Goal: Navigation & Orientation: Find specific page/section

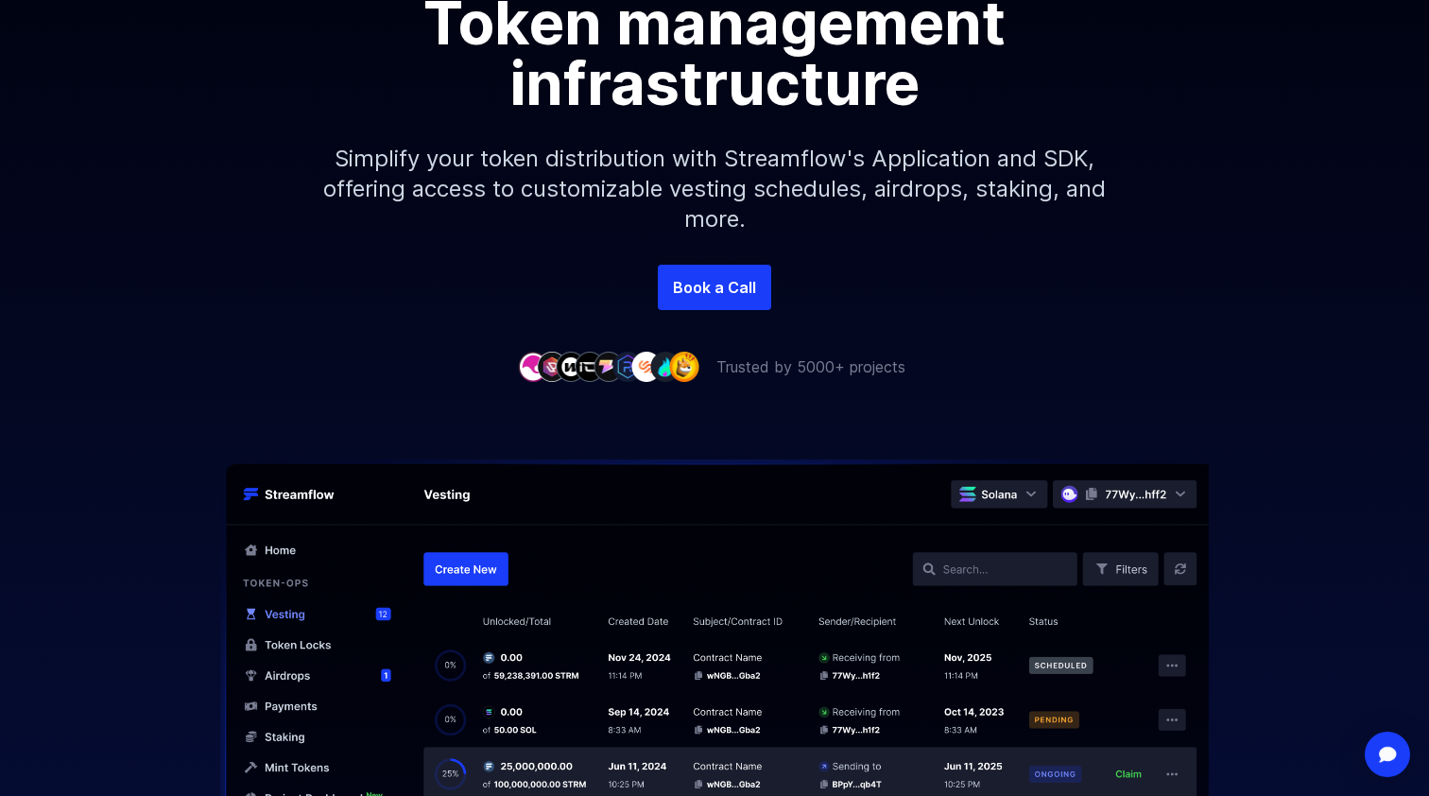
scroll to position [311, 0]
click at [727, 288] on link "Book a Call" at bounding box center [714, 287] width 113 height 45
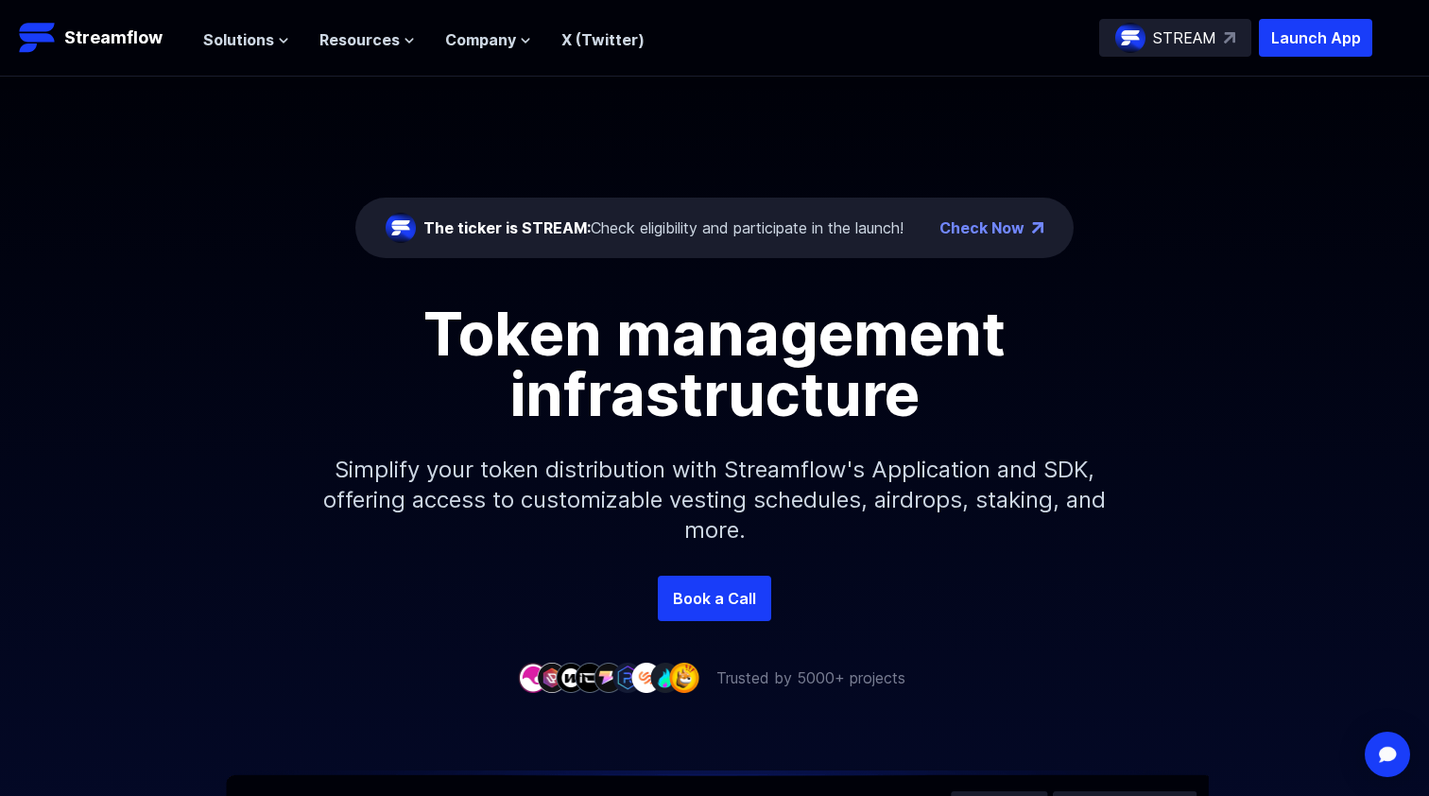
scroll to position [0, 0]
click at [247, 37] on span "Solutions" at bounding box center [238, 39] width 71 height 23
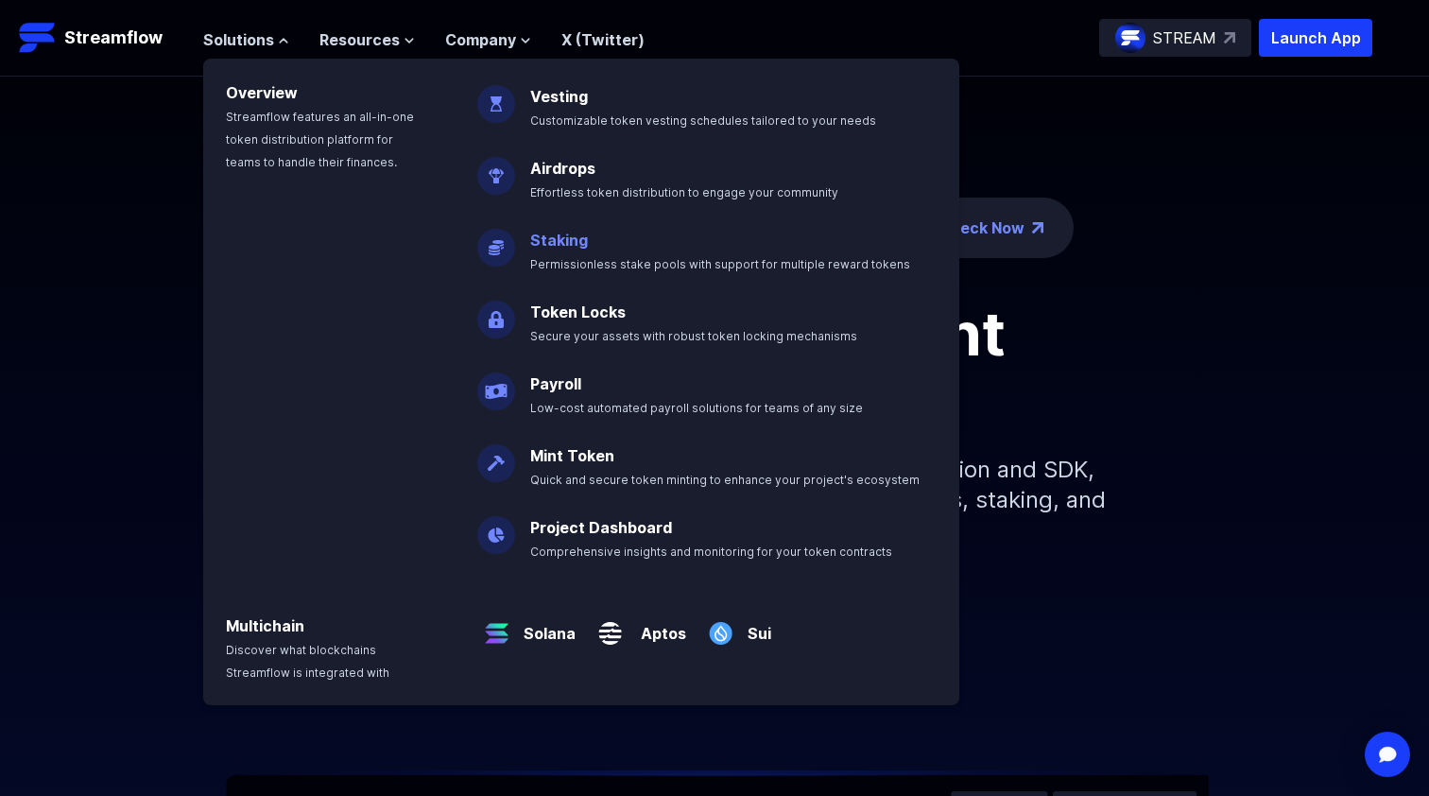
click at [578, 242] on link "Staking" at bounding box center [559, 240] width 58 height 19
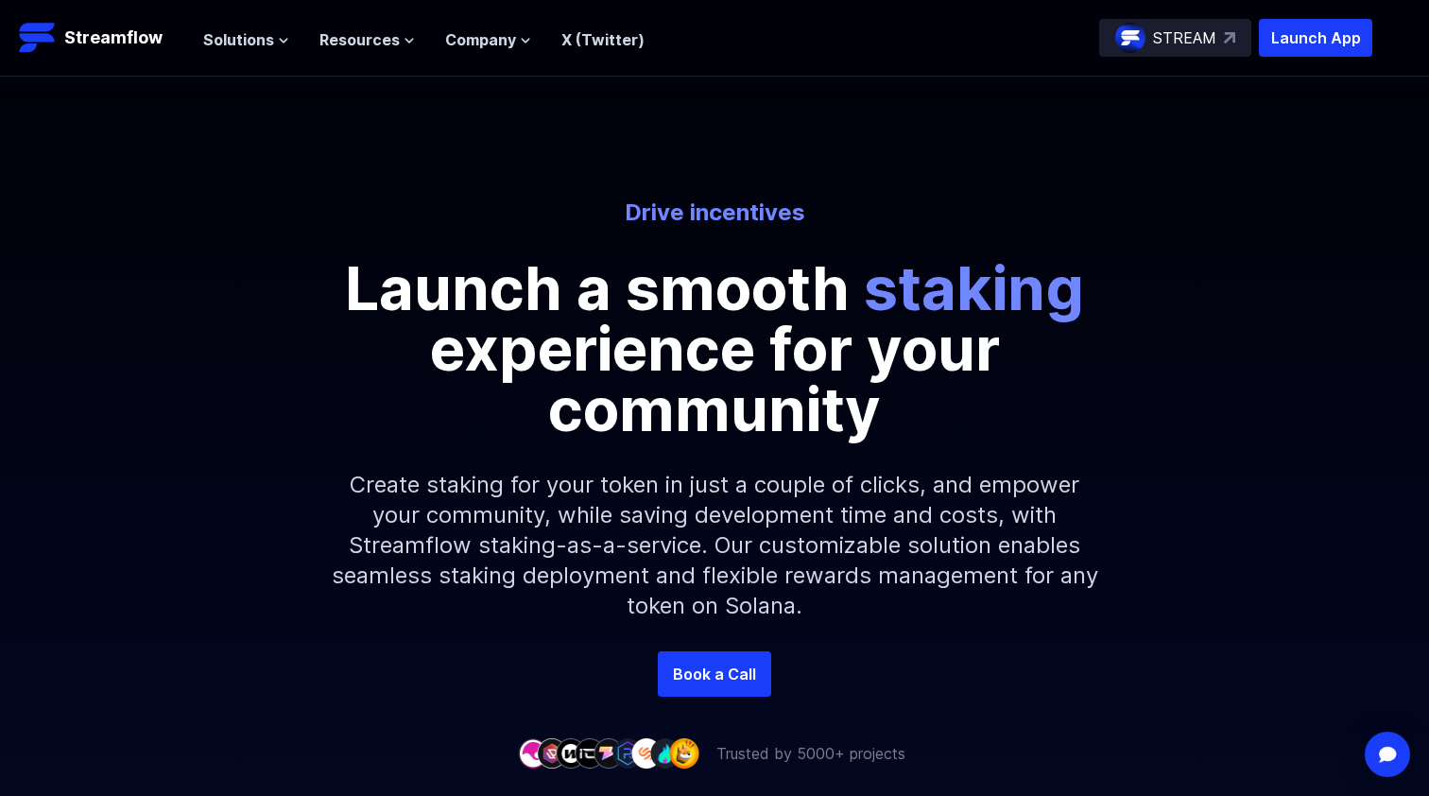
click at [1218, 42] on div "STREAM" at bounding box center [1175, 38] width 152 height 38
click at [481, 43] on span "Company" at bounding box center [480, 39] width 71 height 23
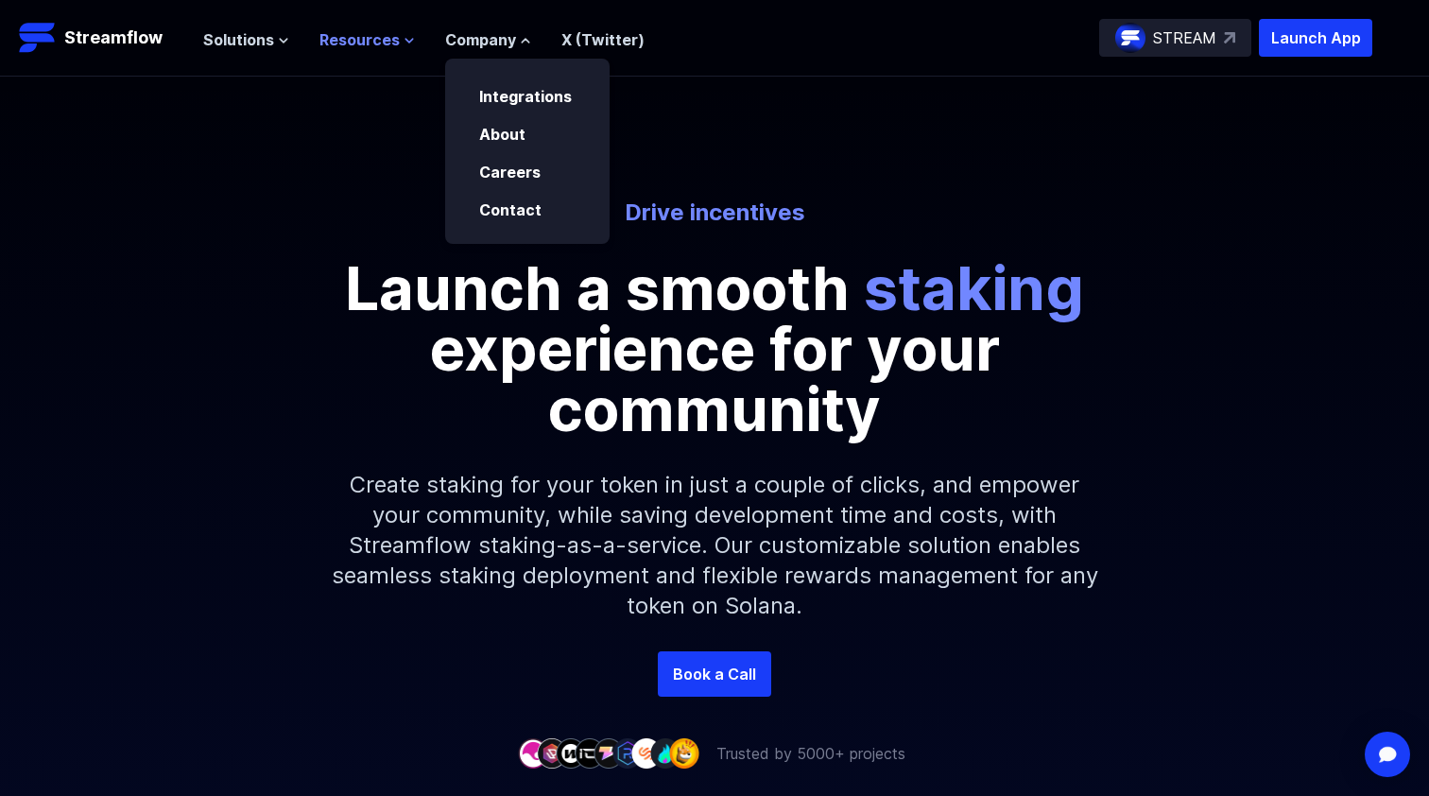
click at [394, 45] on span "Resources" at bounding box center [359, 39] width 80 height 23
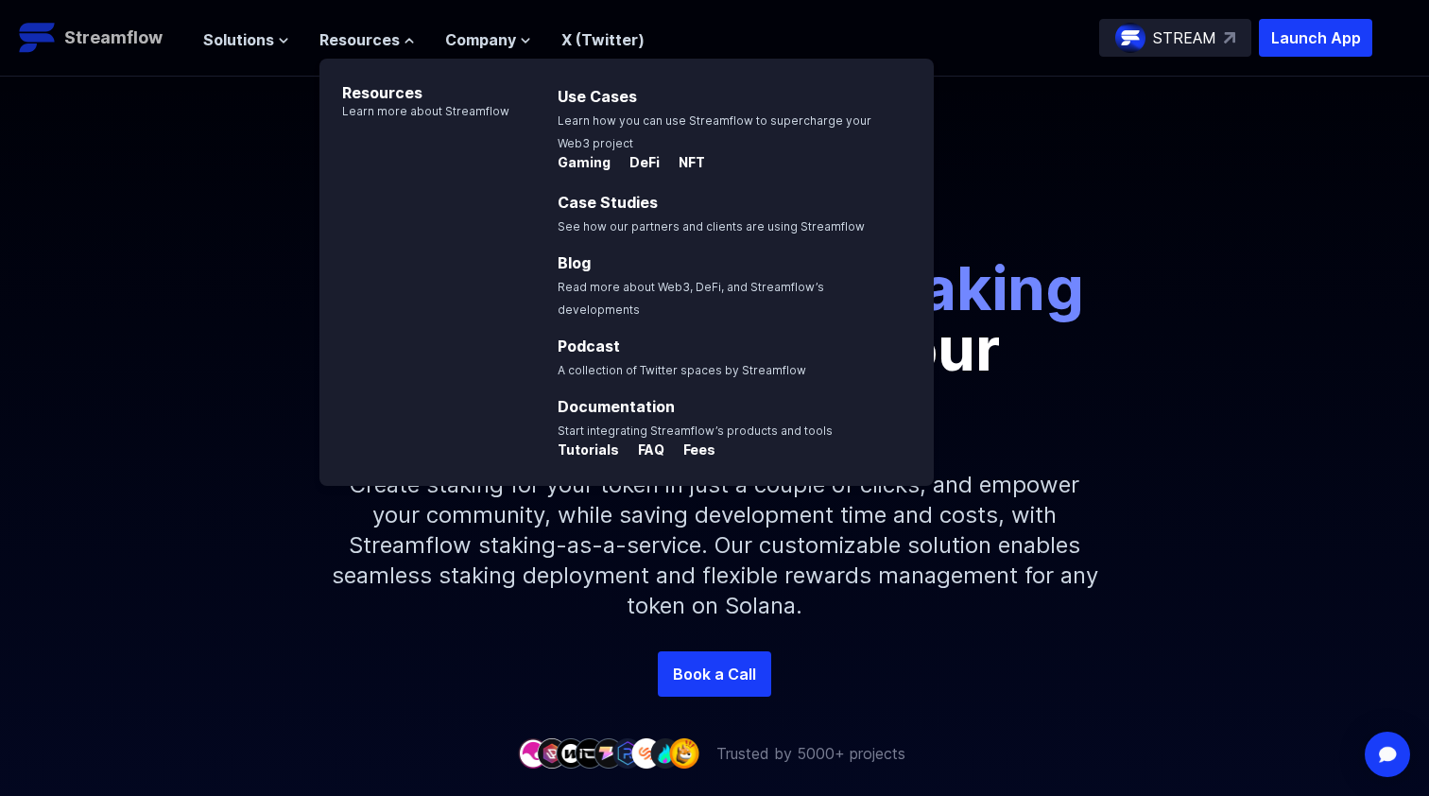
click at [122, 34] on p "Streamflow" at bounding box center [113, 38] width 98 height 26
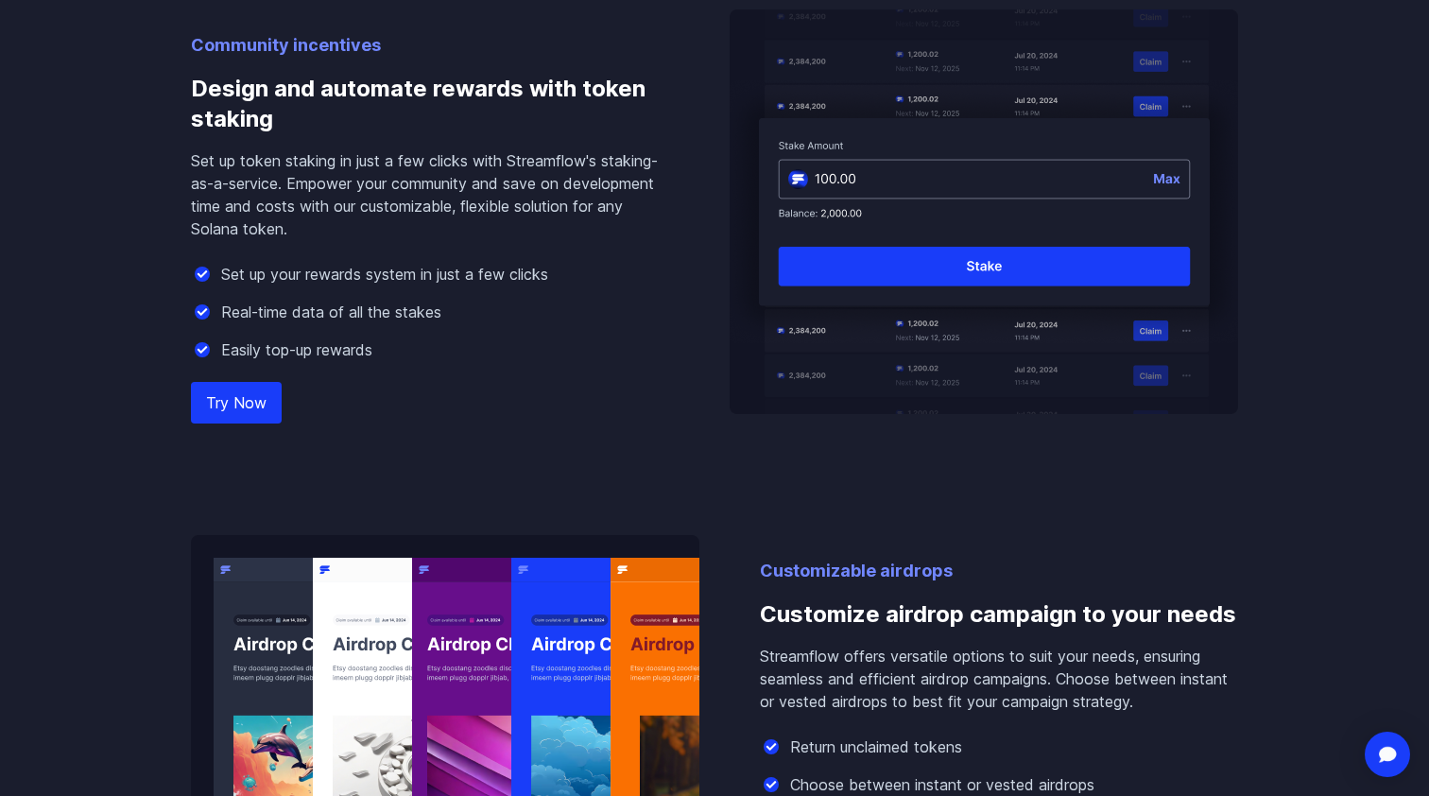
scroll to position [1846, 0]
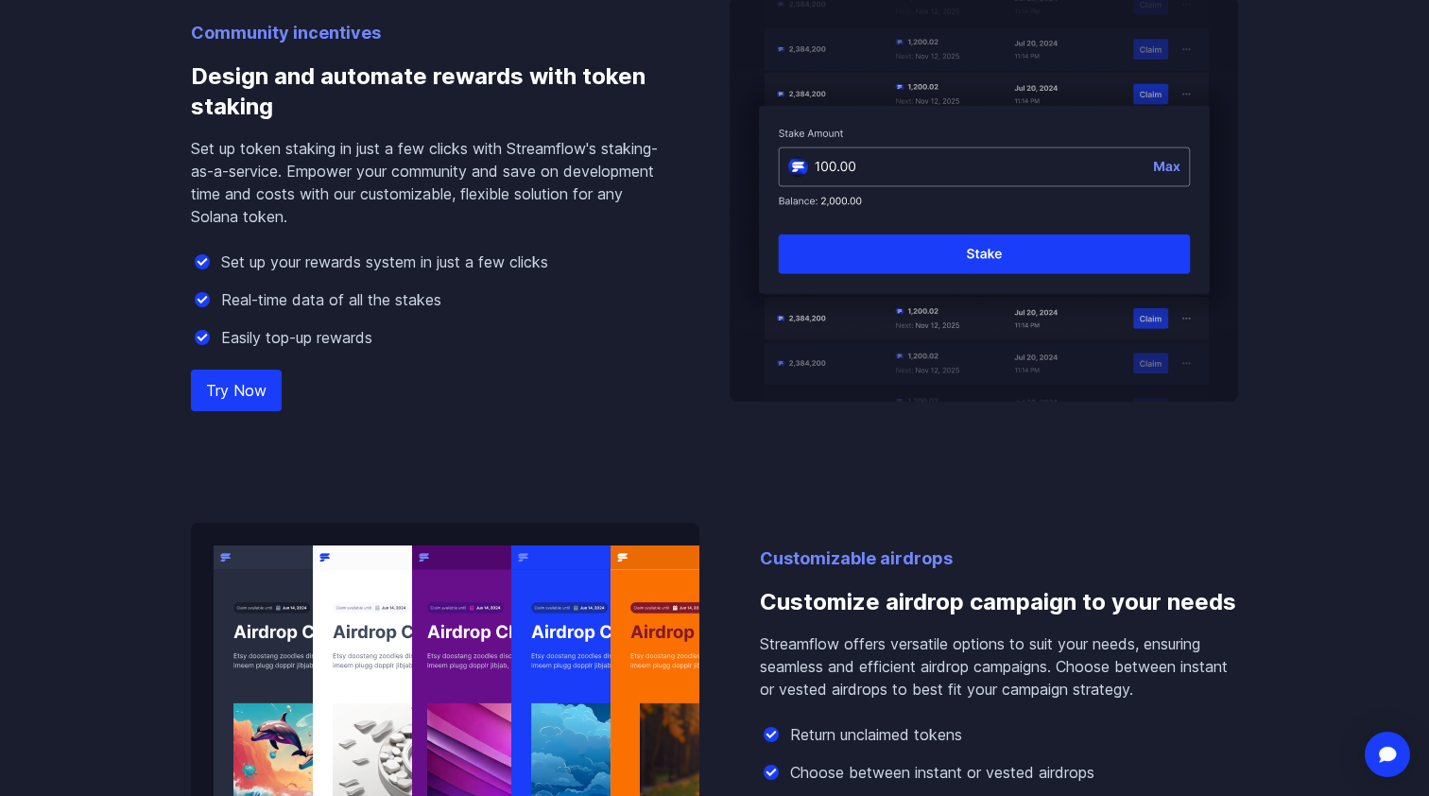
click at [232, 408] on link "Try Now" at bounding box center [236, 390] width 91 height 42
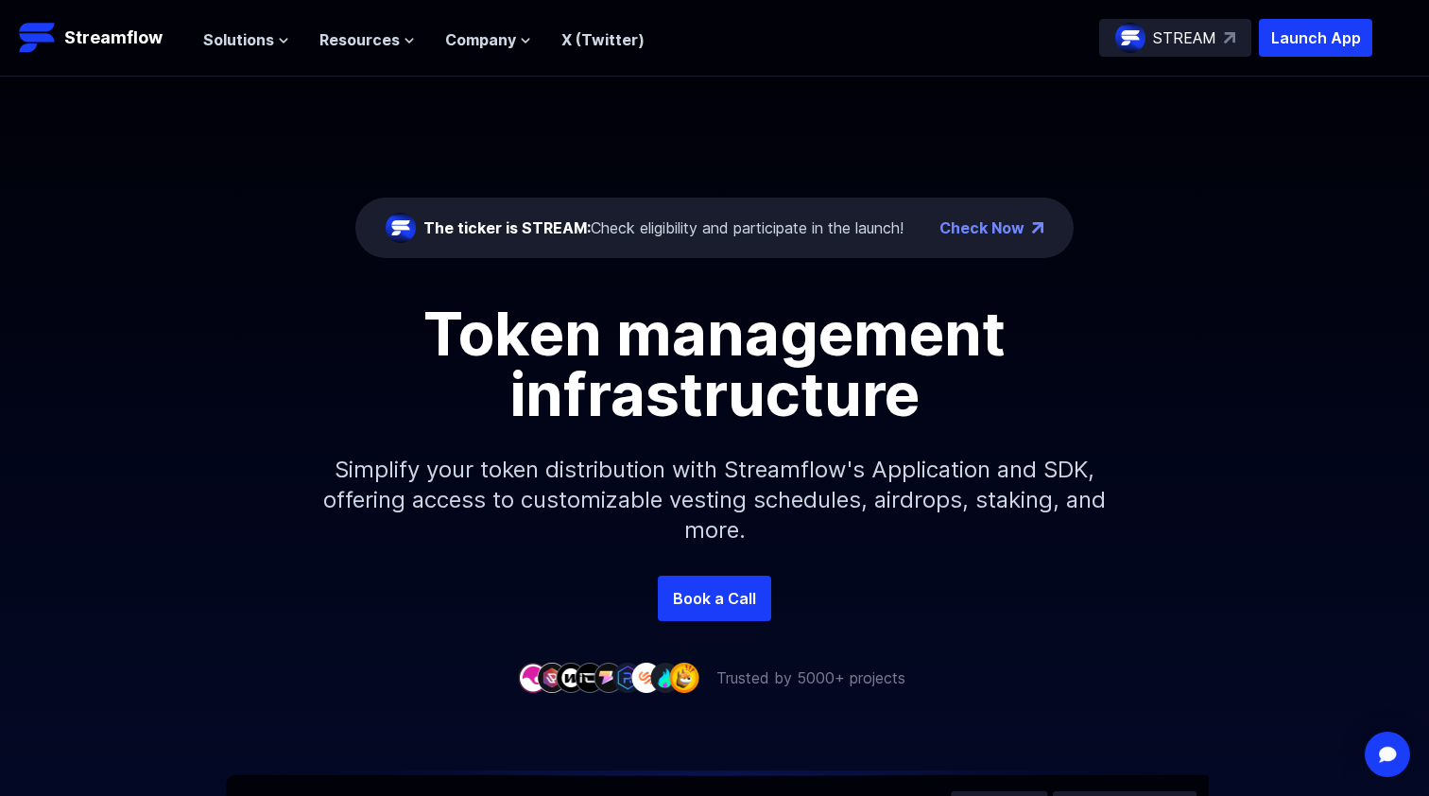
scroll to position [0, 0]
